Goal: Transaction & Acquisition: Purchase product/service

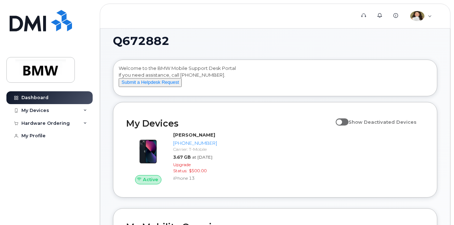
scroll to position [4, 0]
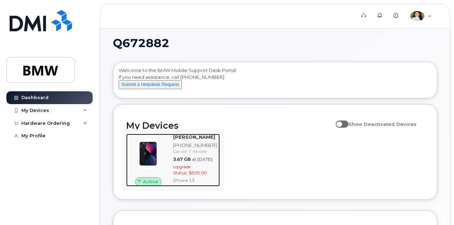
click at [195, 175] on span "$500.00" at bounding box center [198, 172] width 18 height 5
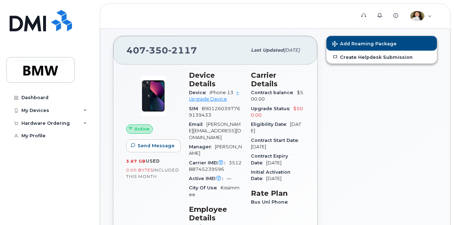
scroll to position [61, 0]
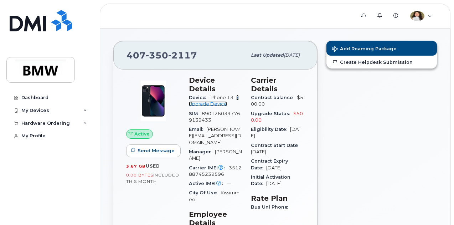
click at [215, 95] on link "+ Upgrade Device" at bounding box center [214, 101] width 50 height 12
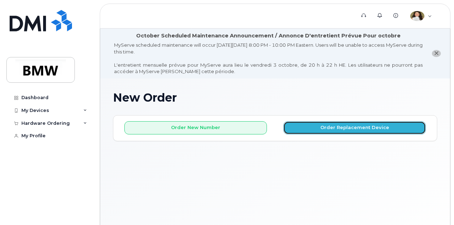
click at [346, 127] on button "Order Replacement Device" at bounding box center [354, 127] width 143 height 13
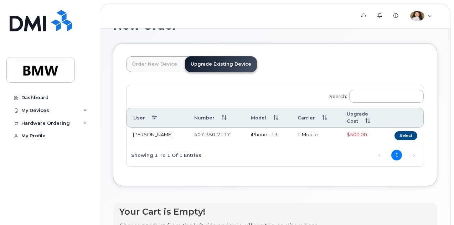
scroll to position [73, 0]
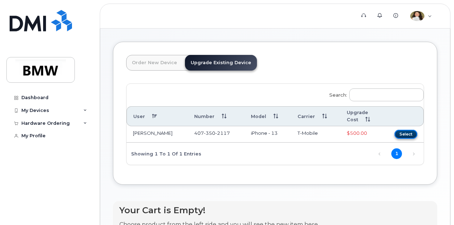
click at [395, 134] on button "Select" at bounding box center [406, 134] width 23 height 9
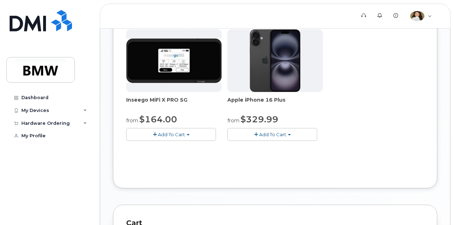
scroll to position [349, 0]
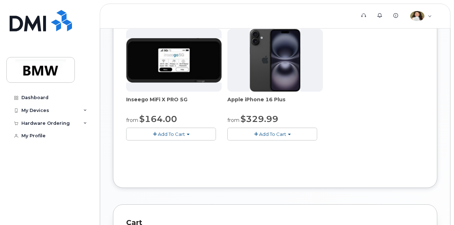
click at [259, 137] on span "Add To Cart" at bounding box center [272, 134] width 27 height 6
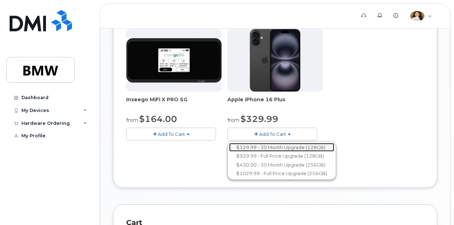
click at [229, 152] on link "$329.99 - 30 Month Upgrade (128GB)" at bounding box center [281, 147] width 105 height 9
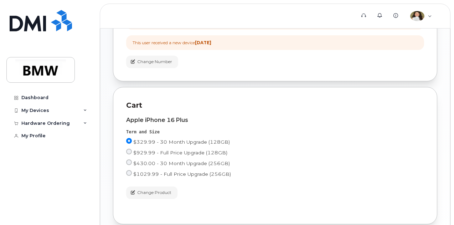
scroll to position [335, 0]
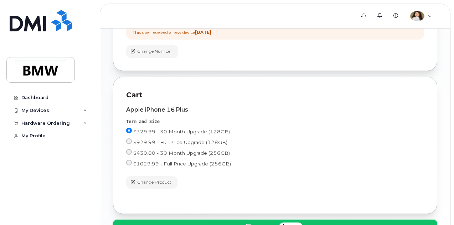
click at [276, 224] on span "Checkout" at bounding box center [264, 227] width 23 height 7
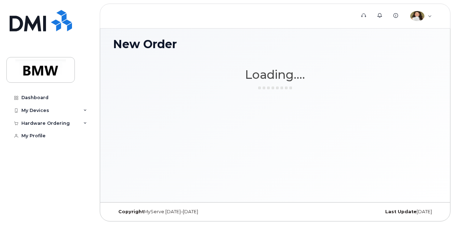
scroll to position [53, 0]
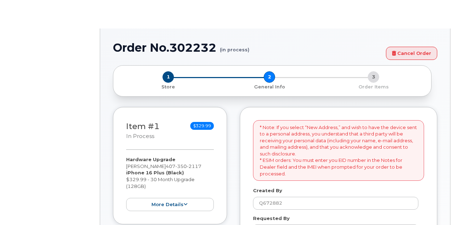
select select
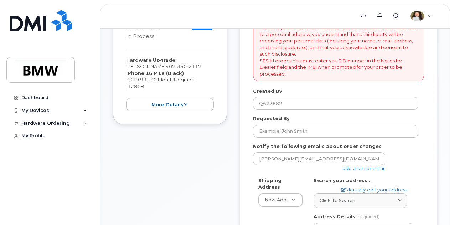
scroll to position [180, 0]
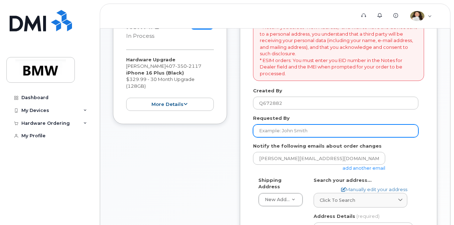
click at [349, 133] on input "Requested By" at bounding box center [335, 130] width 165 height 13
type input "[PERSON_NAME]"
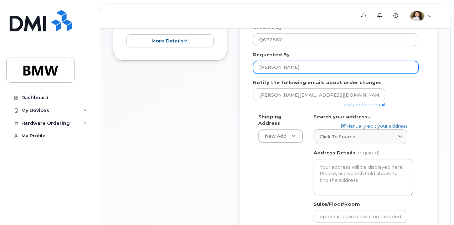
scroll to position [245, 0]
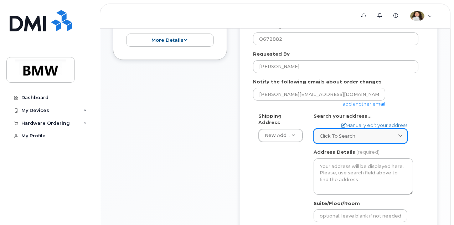
click at [345, 134] on span "Click to search" at bounding box center [338, 136] width 36 height 7
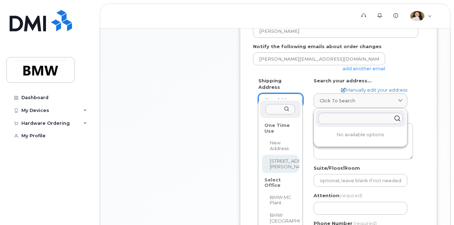
scroll to position [280, 0]
select select
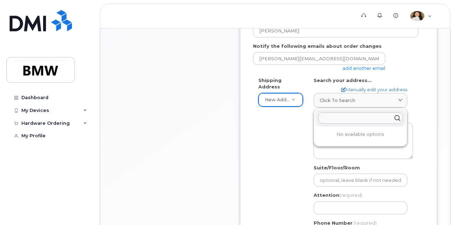
click at [354, 116] on input "text" at bounding box center [360, 117] width 85 height 11
type input "2"
click at [283, 144] on div "Shipping Address New Address New Address 4553 Ross Lanier Ln BMW MC Plant BMW N…" at bounding box center [335, 162] width 165 height 170
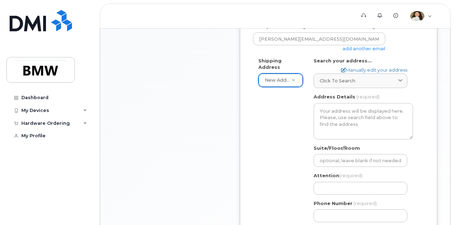
scroll to position [300, 0]
click at [367, 69] on link "Manually edit your address" at bounding box center [374, 70] width 66 height 7
select select
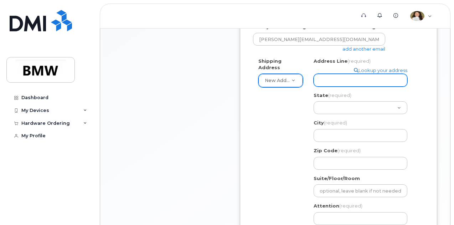
click at [354, 80] on input "Address Line (required)" at bounding box center [361, 80] width 94 height 13
select select
type input "2"
select select
type input "21"
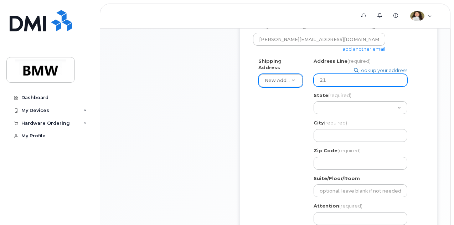
select select
type input "210"
select select
type input "210 B"
select select
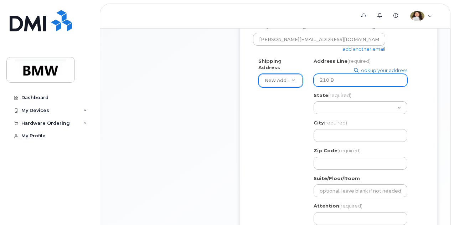
type input "210 Br"
select select
type input "210 Bro"
select select
type input "210 Brom"
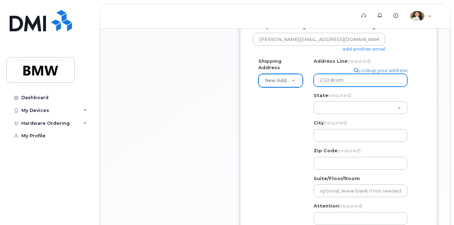
select select
type input "210 Brom B"
select select
type input "210 Brom Bo"
select select
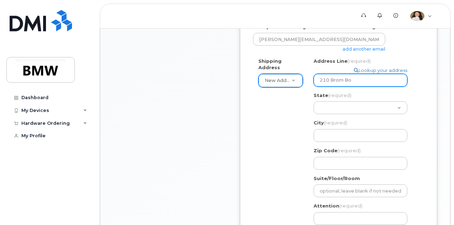
type input "210 Brom Bon"
select select
type input "210 Brom Bone"
select select
type input "210 Brom Bones"
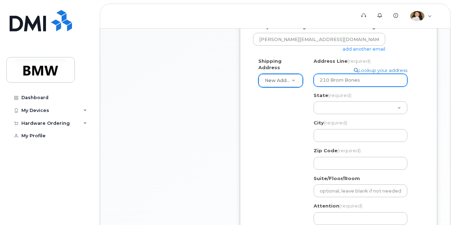
select select
type input "210 Brom Bones L"
select select
type input "210 Brom Bones Ln"
select select "FL"
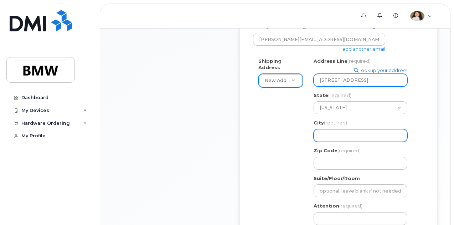
select select
type input "L"
select select
type input "Lo"
select select
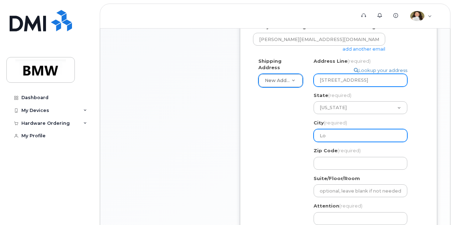
type input "Lon"
select select
type input "Long"
select select
type input "Longo"
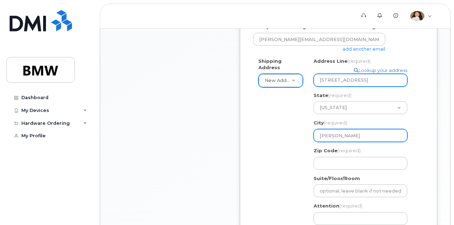
select select
type input "Long"
select select
type input "Longw"
select select
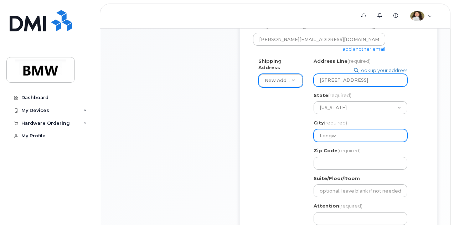
type input "Longwo"
select select
type input "Longwoo"
select select
type input "Longwood"
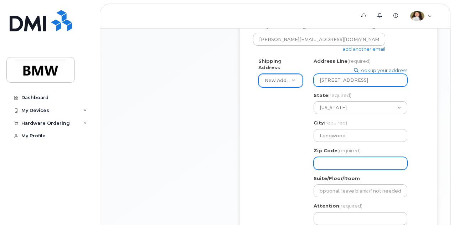
select select
type input "3"
select select
type input "32"
select select
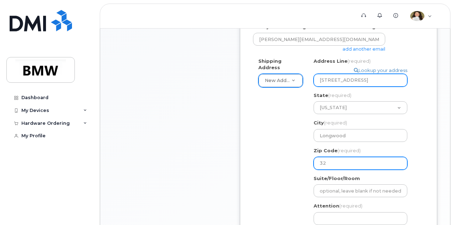
type input "327"
select select
type input "3275"
select select
type input "32759"
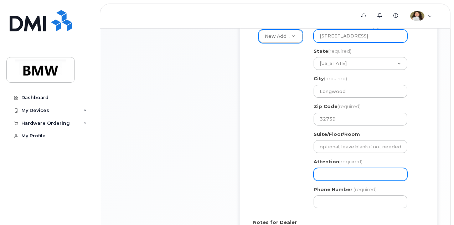
scroll to position [344, 0]
select select
type input "A"
select select
type input "Al"
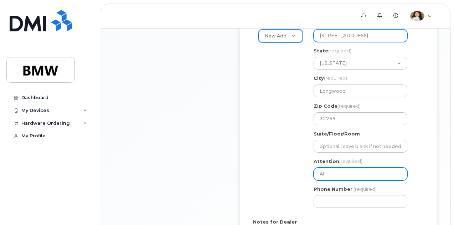
select select
type input "All"
select select
type input "Ally"
select select
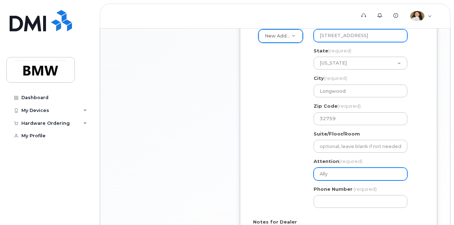
type input "Ally S"
select select
type input "Ally Sa"
select select
type input "Ally San"
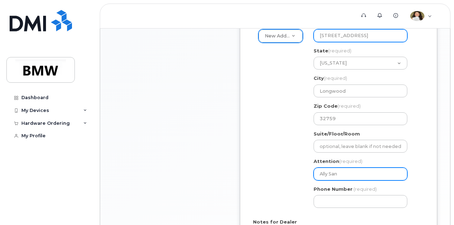
select select
type input "Ally Sant"
select select
type input "Ally Santo"
select select
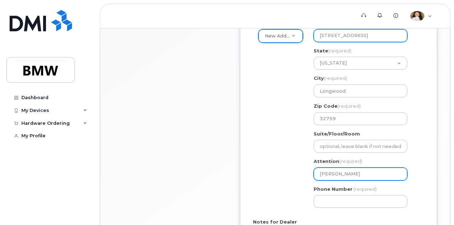
type input "Ally Santos"
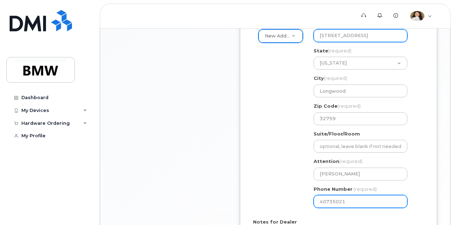
type input "407350211"
select select
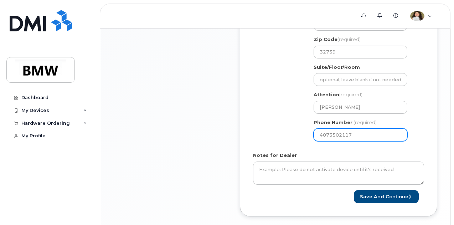
scroll to position [411, 0]
type input "4073502117"
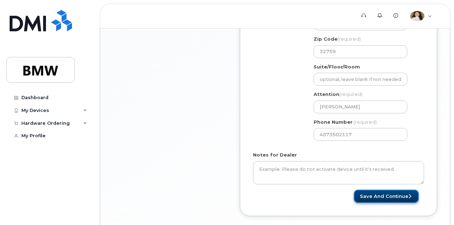
click at [378, 199] on button "Save and Continue" at bounding box center [386, 196] width 65 height 13
click at [349, 34] on div "Address Line (required) Lookup your address 210 Brom Bones Ln State (required) …" at bounding box center [363, 2] width 99 height 112
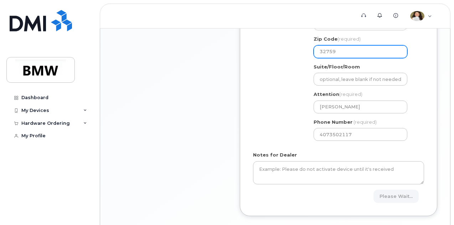
click at [347, 45] on input "32759" at bounding box center [361, 51] width 94 height 13
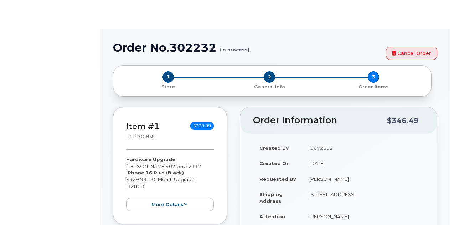
select select "1895303"
type input "2350019"
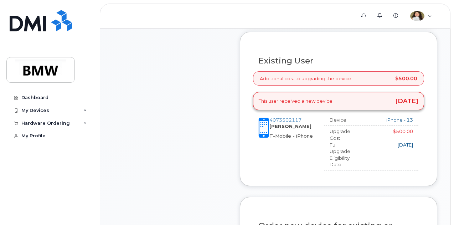
scroll to position [259, 0]
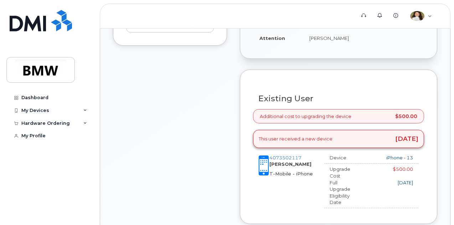
click at [361, 191] on div "Full Upgrade Eligibility Date" at bounding box center [343, 192] width 39 height 26
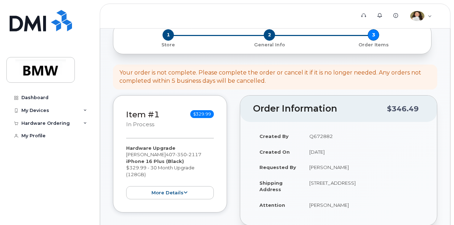
scroll to position [88, 0]
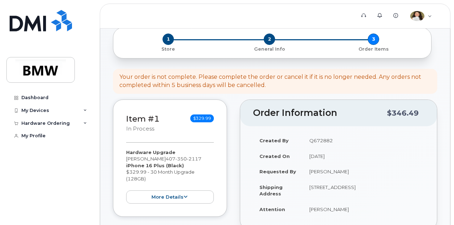
click at [322, 142] on td "Q672882" at bounding box center [363, 141] width 121 height 16
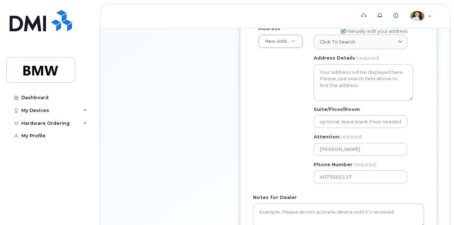
scroll to position [337, 0]
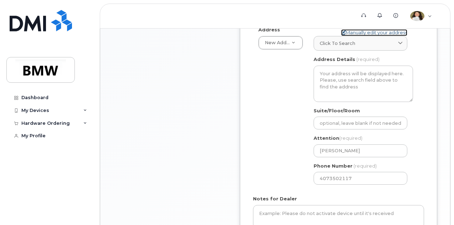
click at [390, 33] on link "Manually edit your address" at bounding box center [374, 32] width 66 height 7
select select
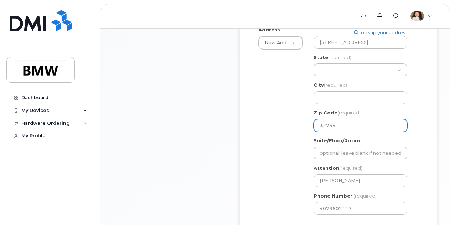
click at [354, 125] on input "32759" at bounding box center [361, 125] width 94 height 13
select select
type input "3275"
select select
type input "32750"
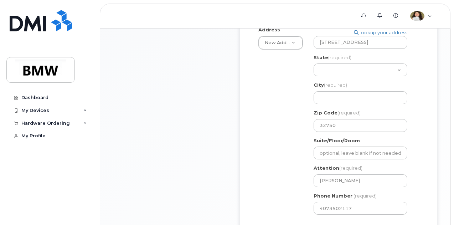
click at [276, 171] on div "Shipping Address New Address New Address 210 Brom Bones Ln 4553 Ross Lanier Ln …" at bounding box center [335, 120] width 165 height 200
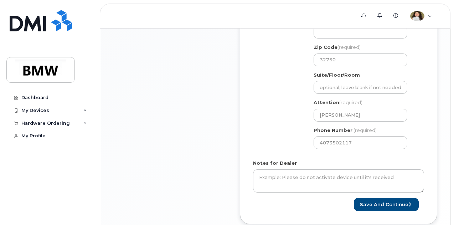
scroll to position [447, 0]
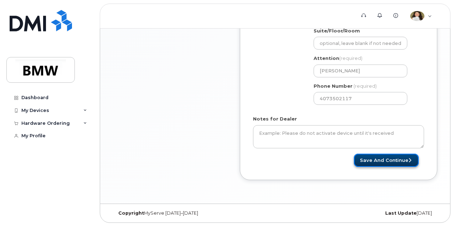
click at [382, 160] on button "Save and Continue" at bounding box center [386, 160] width 65 height 13
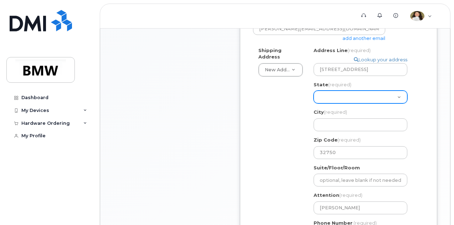
scroll to position [309, 0]
click at [400, 95] on select "Alabama Alaska American Samoa Arizona Arkansas California Colorado Connecticut …" at bounding box center [361, 97] width 94 height 13
select select "FL"
click at [314, 91] on select "Alabama Alaska American Samoa Arizona Arkansas California Colorado Connecticut …" at bounding box center [361, 97] width 94 height 13
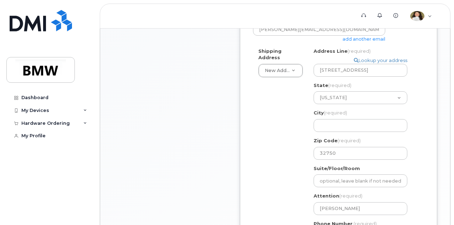
click at [423, 151] on div "Shipping Address New Address New Address 210 Brom Bones Ln 4553 Ross Lanier Ln …" at bounding box center [338, 148] width 171 height 200
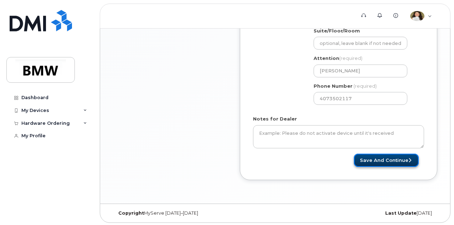
click at [403, 164] on button "Save and Continue" at bounding box center [386, 160] width 65 height 13
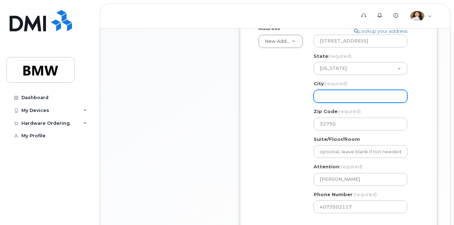
scroll to position [337, 0]
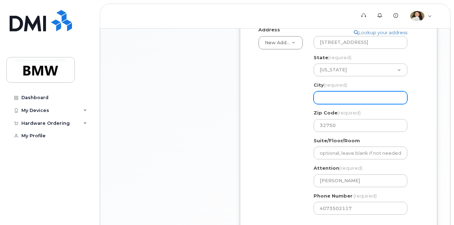
select select
type input "L"
select select
type input "Lo"
select select
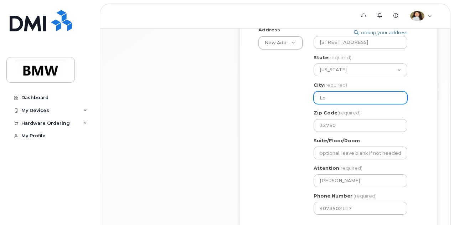
type input "Lon"
select select
type input "Long"
select select
type input "Longw"
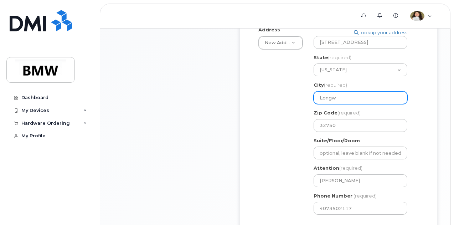
select select
type input "Longwo"
select select
type input "Longwoo"
select select
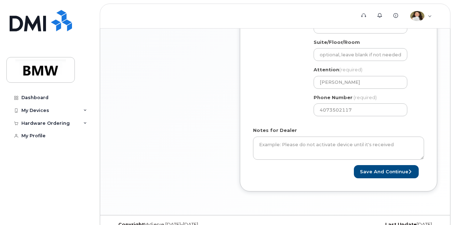
scroll to position [447, 0]
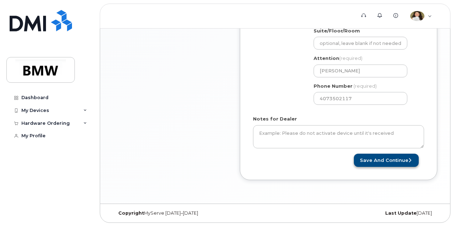
type input "Longwood"
click at [394, 159] on button "Save and Continue" at bounding box center [386, 160] width 65 height 13
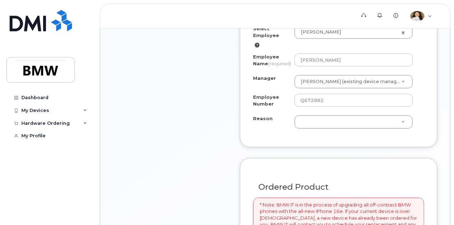
scroll to position [517, 0]
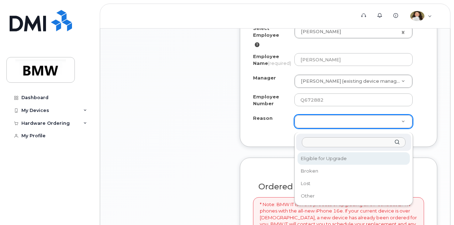
select select "eligible_for_upgrade"
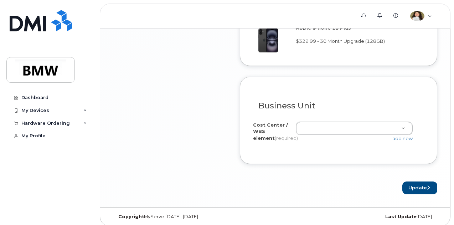
scroll to position [781, 0]
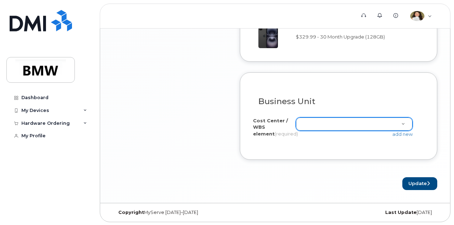
type input "D"
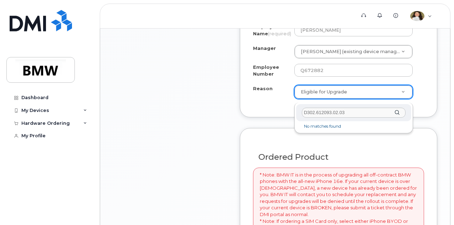
click at [396, 114] on div "Reason D302.612093.02.03" at bounding box center [353, 112] width 115 height 17
click at [379, 114] on input "D302.612093.02.03" at bounding box center [354, 113] width 104 height 10
click at [398, 113] on div "Reason D302.612093.02.03" at bounding box center [353, 112] width 115 height 17
click at [388, 114] on input "D302.612093.02.03" at bounding box center [354, 113] width 104 height 10
type input "D"
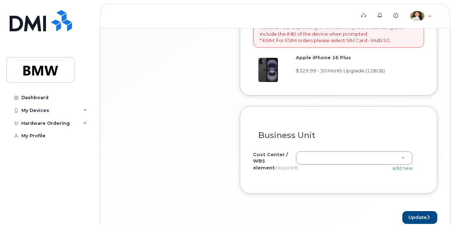
scroll to position [774, 0]
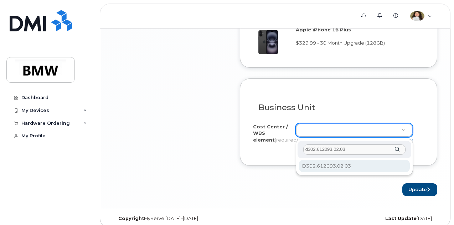
type input "d302.612093.02.03"
type input "D302.612093.02.03"
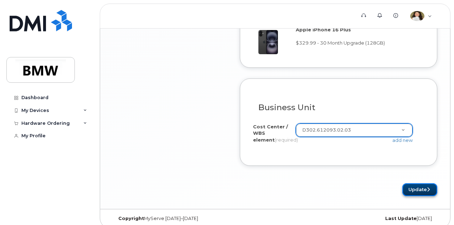
click at [415, 191] on button "Update" at bounding box center [420, 189] width 35 height 13
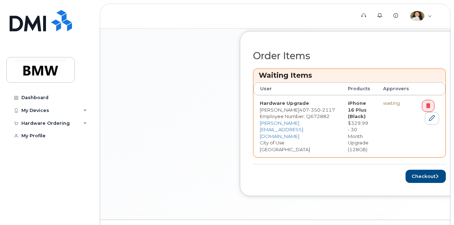
scroll to position [342, 0]
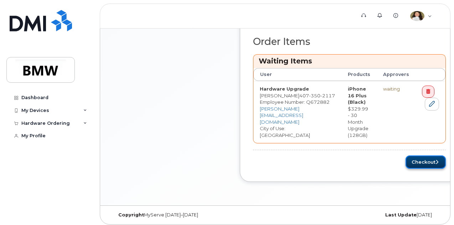
click at [418, 156] on button "Checkout" at bounding box center [426, 161] width 40 height 13
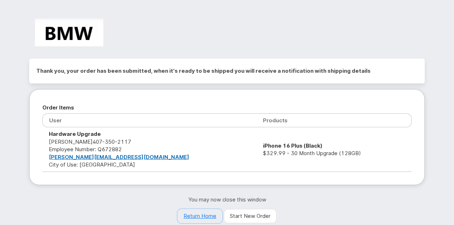
click at [210, 214] on link "Return Home" at bounding box center [200, 216] width 45 height 14
click at [196, 215] on link "Return Home" at bounding box center [200, 216] width 45 height 14
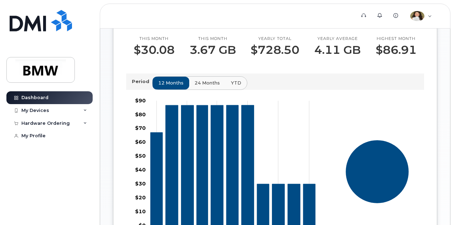
scroll to position [211, 0]
click at [79, 119] on div "Hardware Ordering" at bounding box center [49, 123] width 86 height 13
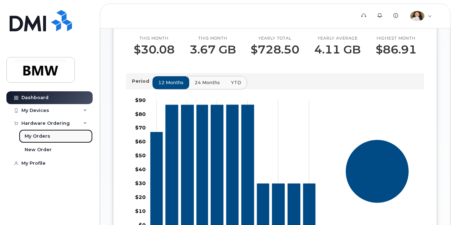
click at [44, 135] on div "My Orders" at bounding box center [38, 136] width 26 height 6
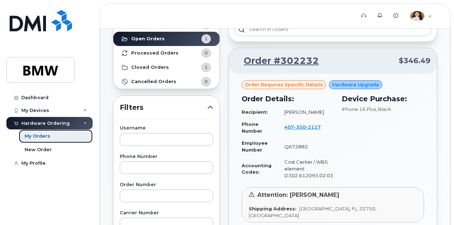
scroll to position [50, 0]
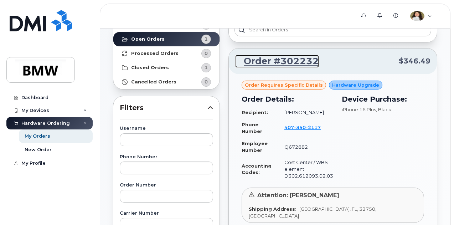
click at [297, 60] on link "Order #302232" at bounding box center [277, 61] width 84 height 13
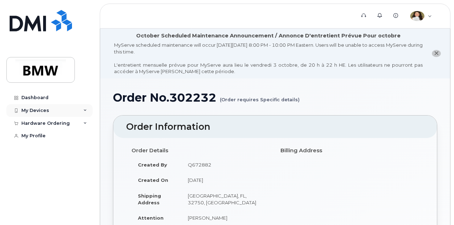
click at [37, 111] on div "My Devices" at bounding box center [35, 111] width 28 height 6
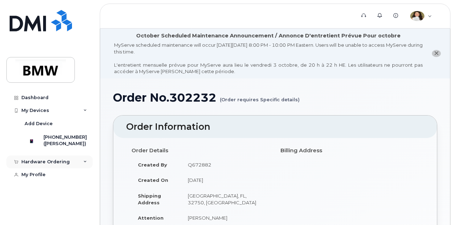
click at [47, 165] on div "Hardware Ordering" at bounding box center [45, 162] width 48 height 6
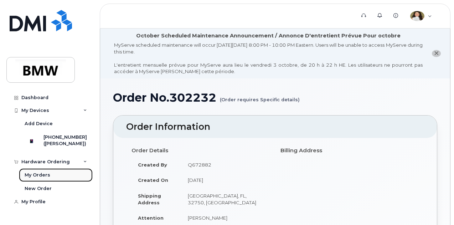
click at [36, 182] on link "My Orders" at bounding box center [56, 175] width 74 height 14
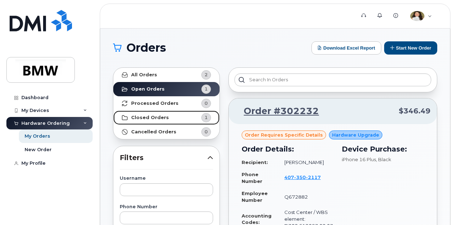
click at [156, 116] on strong "Closed Orders" at bounding box center [150, 118] width 38 height 6
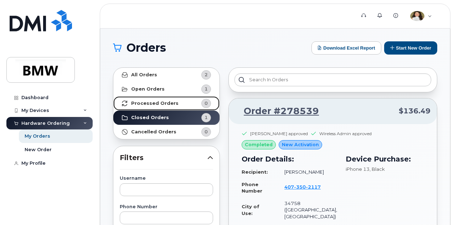
click at [158, 102] on strong "Processed Orders" at bounding box center [154, 104] width 47 height 6
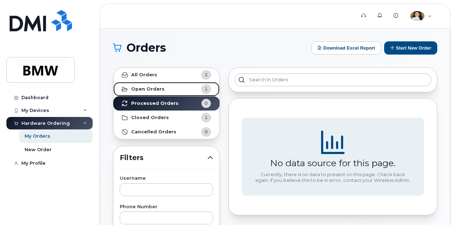
click at [163, 89] on link "Open Orders 1" at bounding box center [166, 89] width 106 height 14
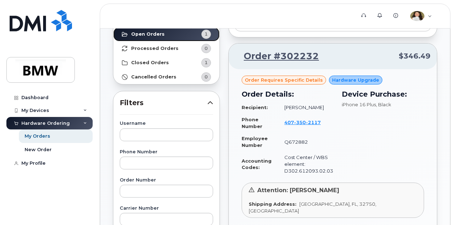
scroll to position [54, 0]
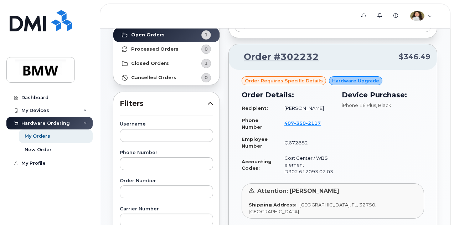
click at [307, 77] on span "Order requires Specific details" at bounding box center [284, 80] width 78 height 7
click at [295, 55] on link "Order #302232" at bounding box center [277, 57] width 84 height 13
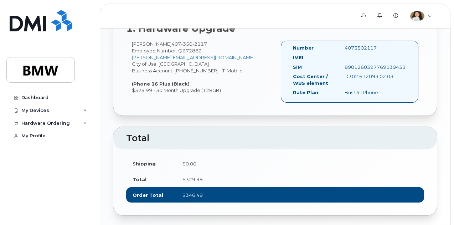
scroll to position [304, 0]
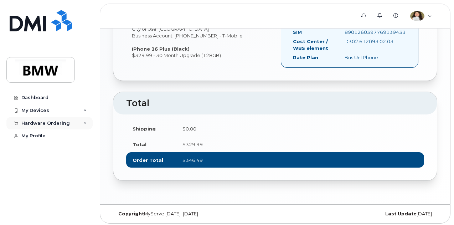
click at [39, 121] on div "Hardware Ordering" at bounding box center [45, 124] width 48 height 6
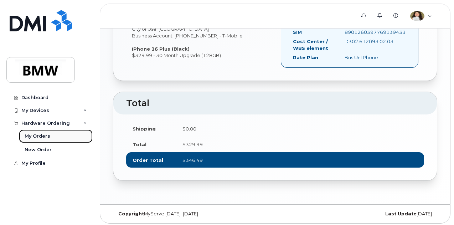
click at [39, 139] on div "My Orders" at bounding box center [38, 136] width 26 height 6
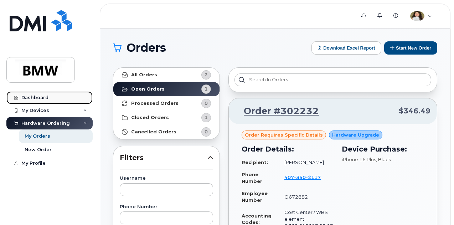
click at [25, 103] on link "Dashboard" at bounding box center [49, 97] width 86 height 13
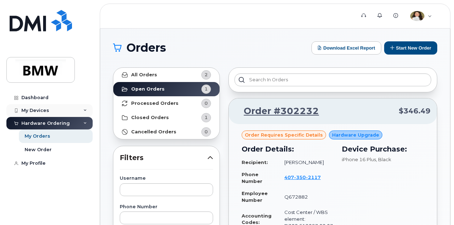
click at [49, 109] on div "My Devices" at bounding box center [49, 110] width 86 height 13
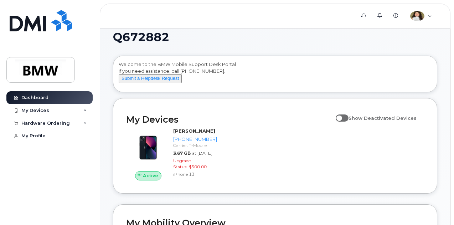
scroll to position [10, 0]
click at [200, 71] on div "Welcome to the BMW Mobile Support Desk Portal If you need assistance, call [PHO…" at bounding box center [275, 75] width 313 height 29
click at [32, 109] on div "My Devices" at bounding box center [35, 111] width 28 height 6
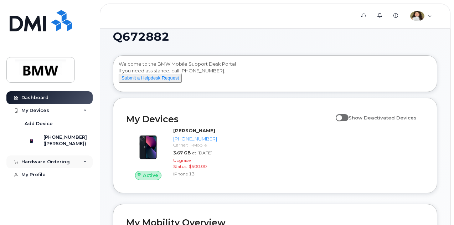
click at [49, 165] on div "Hardware Ordering" at bounding box center [45, 162] width 48 height 6
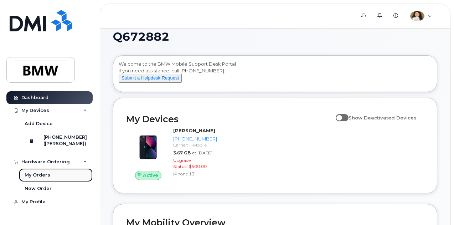
click at [41, 178] on div "My Orders" at bounding box center [38, 175] width 26 height 6
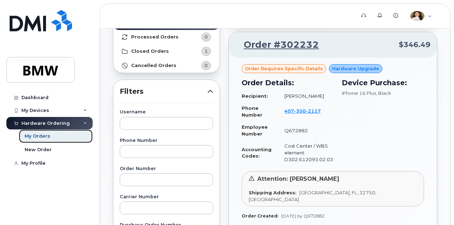
scroll to position [66, 0]
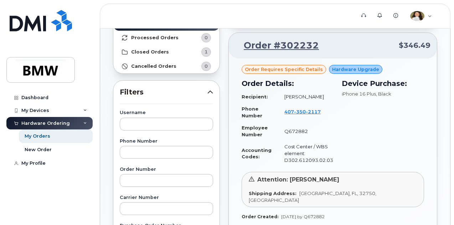
click at [312, 72] on span "Order requires Specific details" at bounding box center [284, 69] width 78 height 7
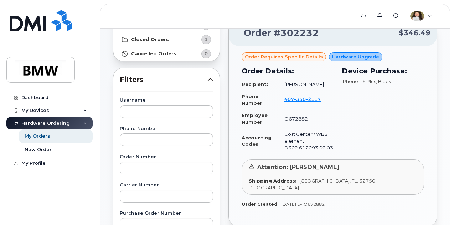
scroll to position [78, 0]
